Goal: Information Seeking & Learning: Learn about a topic

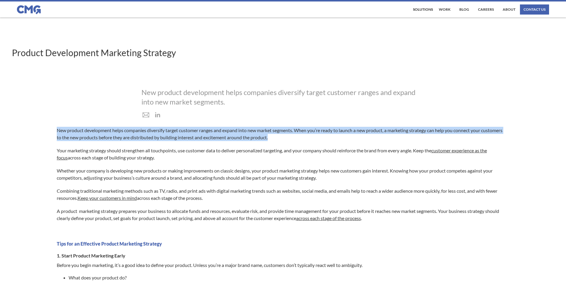
drag, startPoint x: 58, startPoint y: 130, endPoint x: 431, endPoint y: 138, distance: 372.6
click at [431, 138] on p "New product development helps companies diversify target customer ranges and ex…" at bounding box center [280, 134] width 447 height 14
copy p "New product development helps companies diversify target customer ranges and ex…"
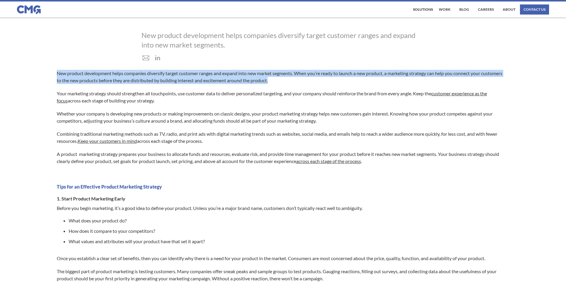
scroll to position [59, 0]
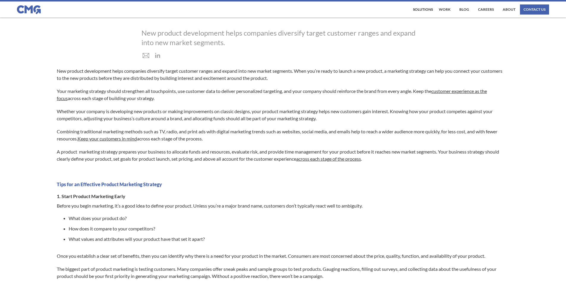
click at [389, 161] on p "A product marketing strategy prepares your business to allocate funds and resou…" at bounding box center [280, 155] width 447 height 14
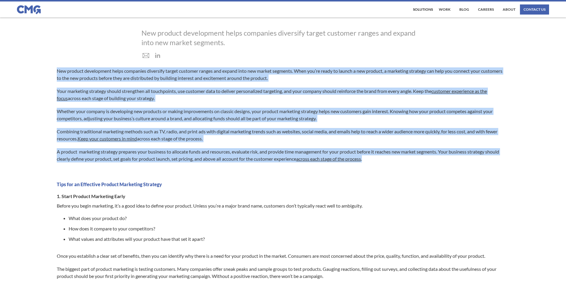
drag, startPoint x: 389, startPoint y: 160, endPoint x: 56, endPoint y: 67, distance: 345.6
click at [56, 67] on div "[PERSON_NAME] Partner A fervent believer in the promise of human powered growth…" at bounding box center [283, 288] width 566 height 459
copy div "Lor ipsumdo sitametcons adipi elitseddo eiusmodte incidi utlabore etdolo mag al…"
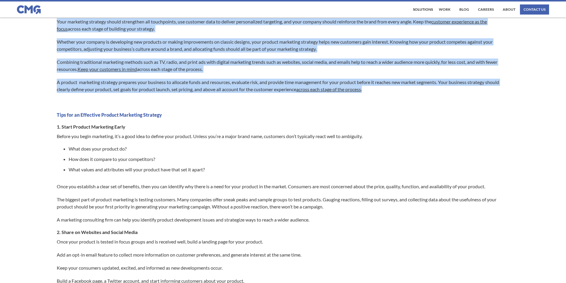
scroll to position [149, 0]
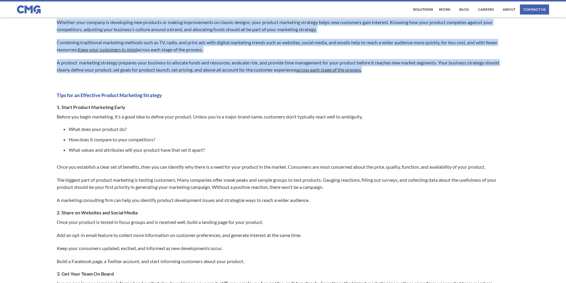
click at [114, 73] on p "A product marketing strategy prepares your business to allocate funds and resou…" at bounding box center [280, 66] width 447 height 14
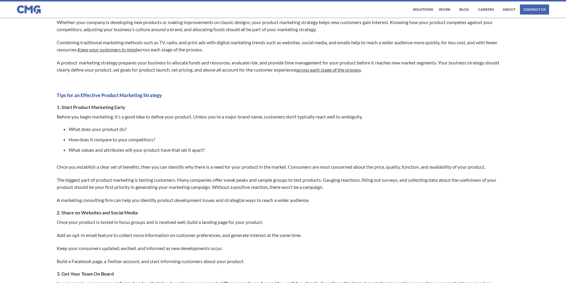
drag, startPoint x: 50, startPoint y: 64, endPoint x: 56, endPoint y: 64, distance: 6.2
click at [56, 64] on div "New product development helps companies diversify target customer ranges and ex…" at bounding box center [283, 203] width 566 height 450
drag, startPoint x: 57, startPoint y: 43, endPoint x: 224, endPoint y: 51, distance: 166.7
click at [224, 51] on p "Combining traditional marketing methods such as TV, radio, and print ads with d…" at bounding box center [280, 46] width 447 height 14
click at [67, 23] on p "Whether your company is developing new products or making improvements on class…" at bounding box center [280, 26] width 447 height 14
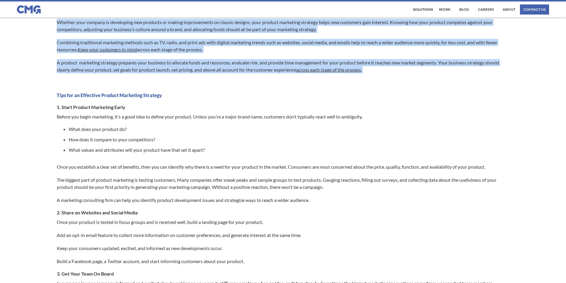
drag, startPoint x: 56, startPoint y: 23, endPoint x: 404, endPoint y: 76, distance: 351.8
click at [404, 76] on div "New product development helps companies diversify target customer ranges and ex…" at bounding box center [283, 193] width 453 height 430
copy div "Whether your company is developing new products or making improvements on class…"
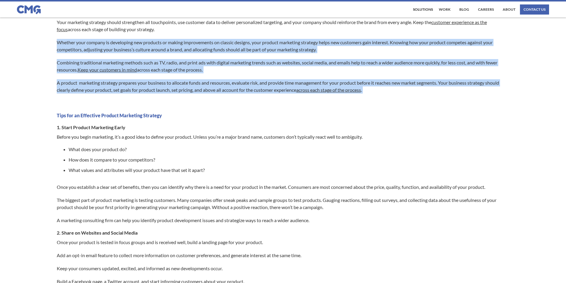
scroll to position [89, 0]
